Goal: Navigation & Orientation: Go to known website

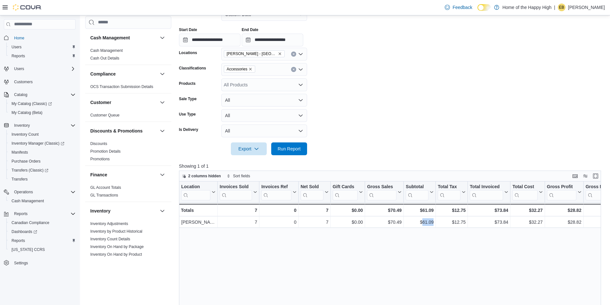
scroll to position [233, 0]
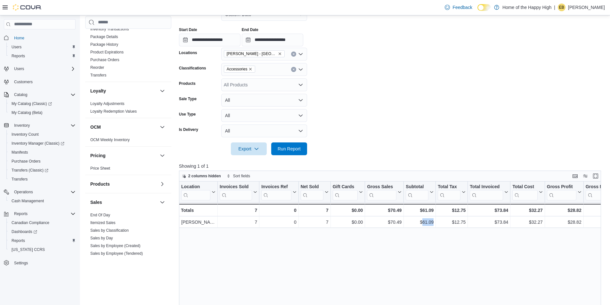
click at [22, 34] on span "Home" at bounding box center [44, 38] width 64 height 8
